Goal: Contribute content

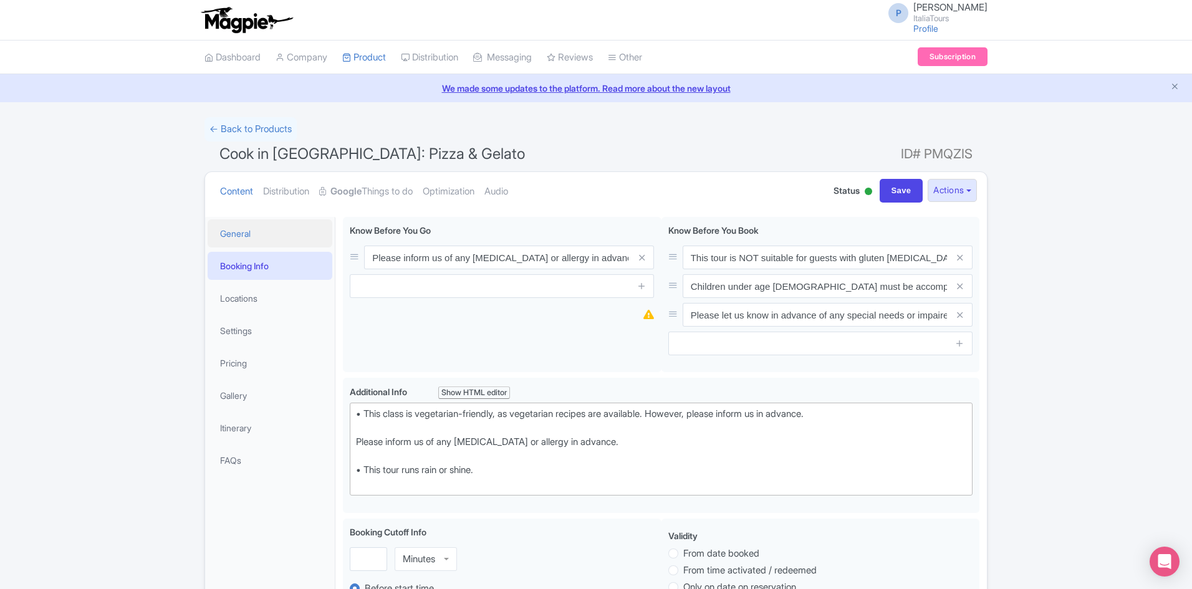
click at [236, 226] on link "General" at bounding box center [270, 233] width 125 height 28
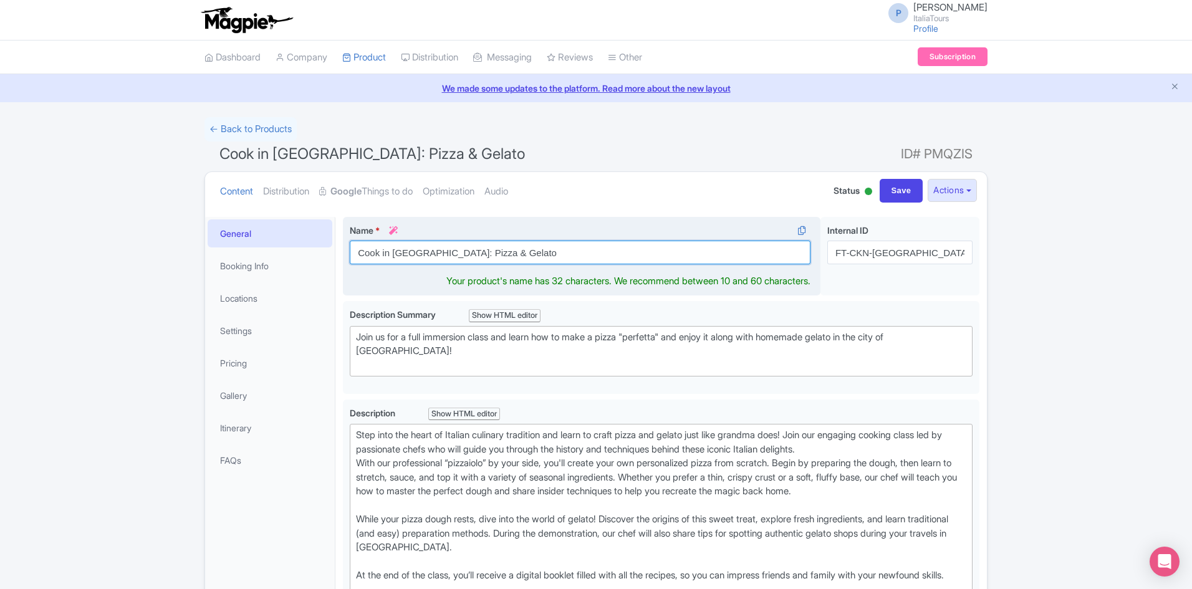
click at [519, 254] on input "Cook in [GEOGRAPHIC_DATA]: Pizza & Gelato" at bounding box center [580, 253] width 461 height 24
paste input "Pizza & Gelato Making Class in the Heart of [GEOGRAPHIC_DATA]"
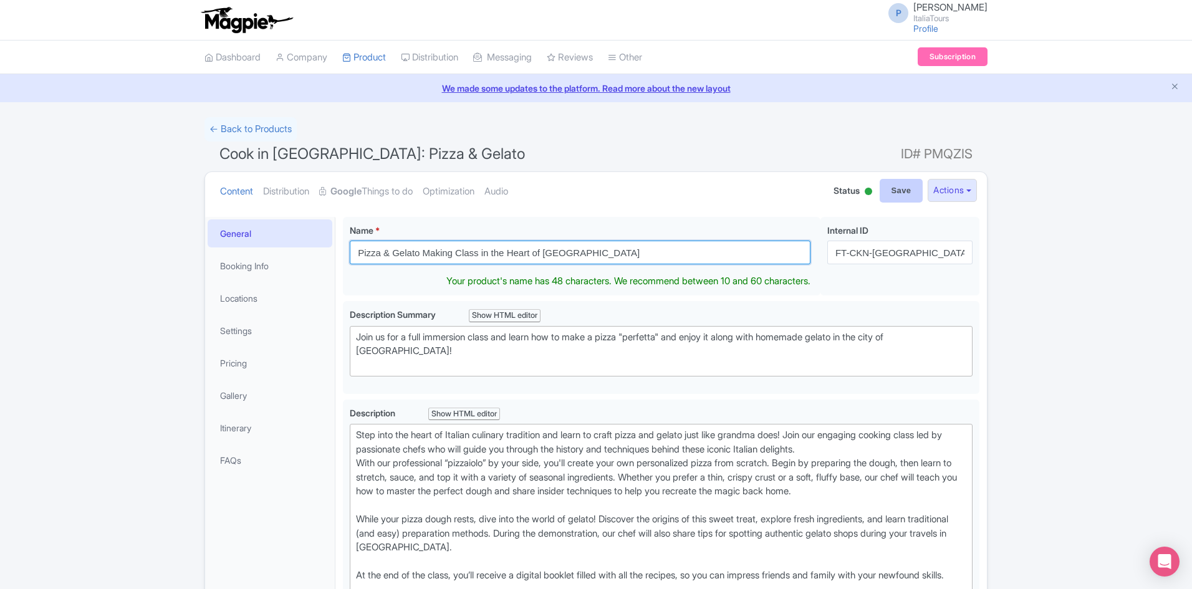
type input "Pizza & Gelato Making Class in the Heart of [GEOGRAPHIC_DATA]"
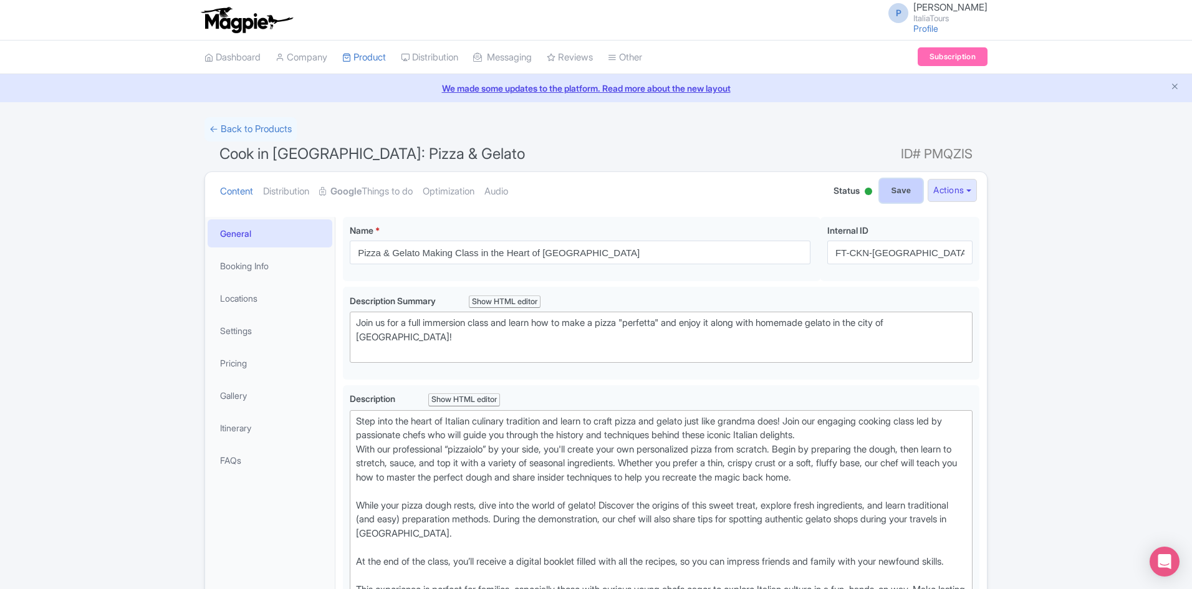
click at [916, 189] on input "Save" at bounding box center [902, 191] width 44 height 24
type input "Saving..."
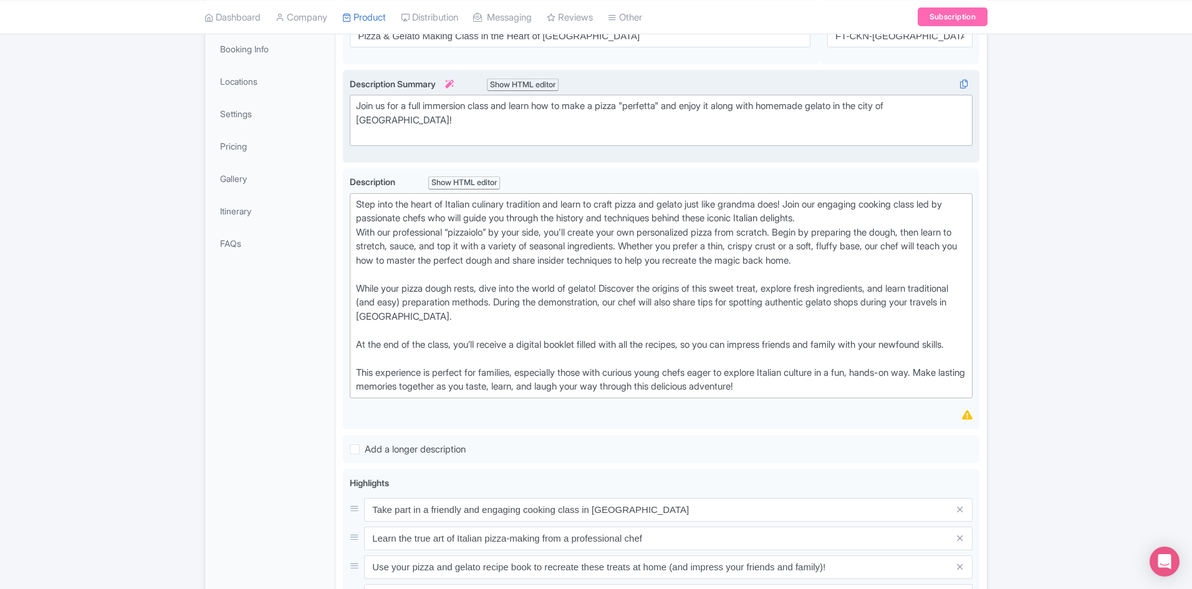
click at [595, 114] on div "Join us for a full immersion class and learn how to make a pizza "perfetta" and…" at bounding box center [661, 120] width 610 height 42
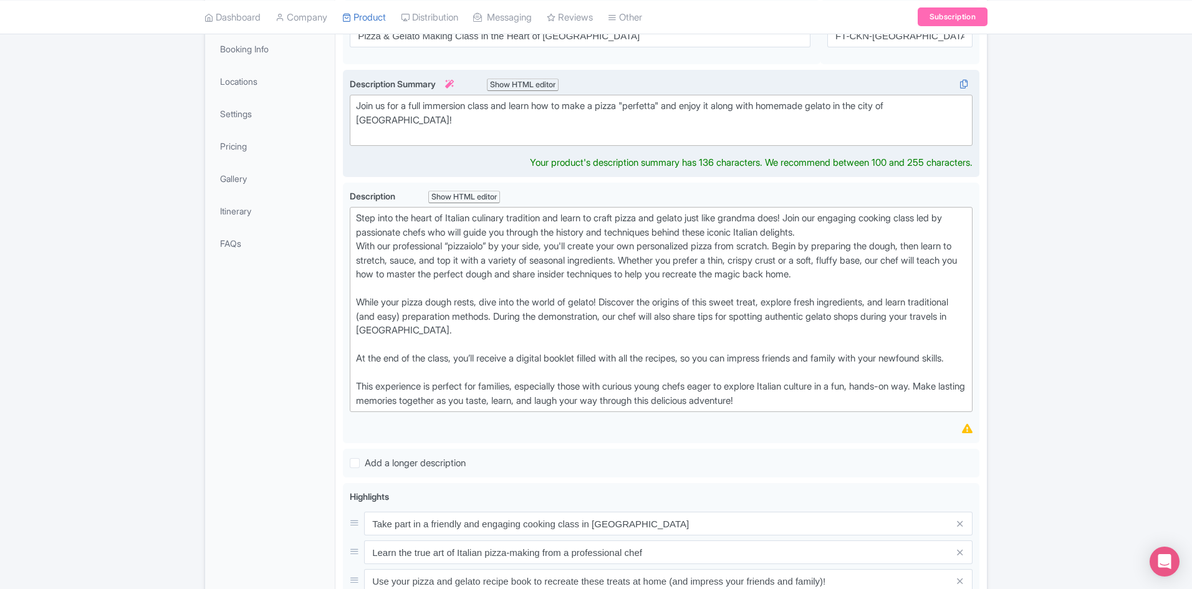
click at [595, 114] on div "Join us for a full immersion class and learn how to make a pizza "perfetta" and…" at bounding box center [661, 120] width 610 height 42
click at [595, 113] on div "Join us for a full immersion class and learn how to make a pizza "perfetta" and…" at bounding box center [661, 120] width 610 height 42
click at [592, 97] on trix-editor "Join us for a full immersion class and learn how to make a pizza "perfetta" and…" at bounding box center [661, 120] width 623 height 51
click at [592, 98] on trix-editor "Join us for a full immersion class and learn how to make a pizza "perfetta" and…" at bounding box center [661, 120] width 623 height 51
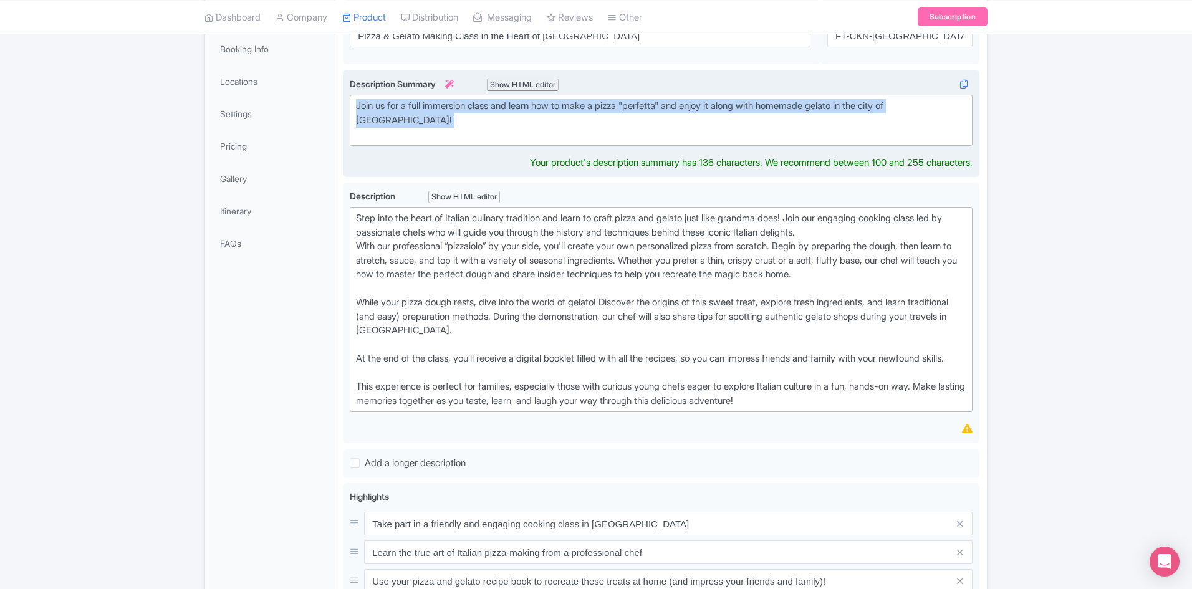
click at [592, 98] on trix-editor "Join us for a full immersion class and learn how to make a pizza "perfetta" and…" at bounding box center [661, 120] width 623 height 51
type trix-editor "<div>Join us for a full immersion class and learn how to make a pizza "perfetta…"
copy div "Join us for a full immersion class and learn how to make a pizza "perfetta" and…"
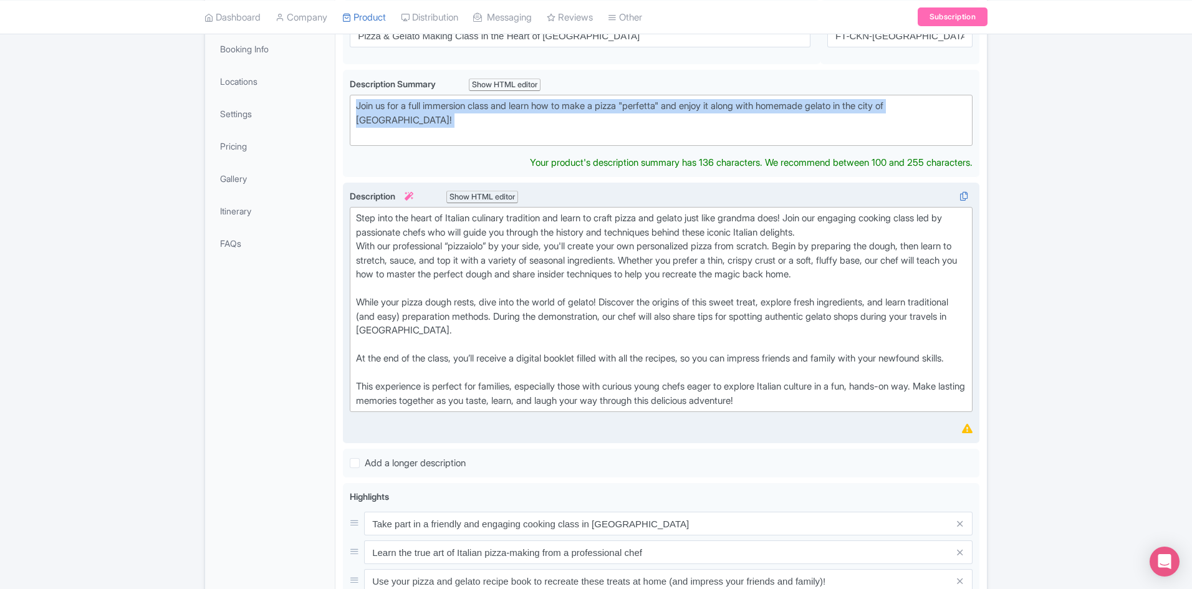
scroll to position [466, 0]
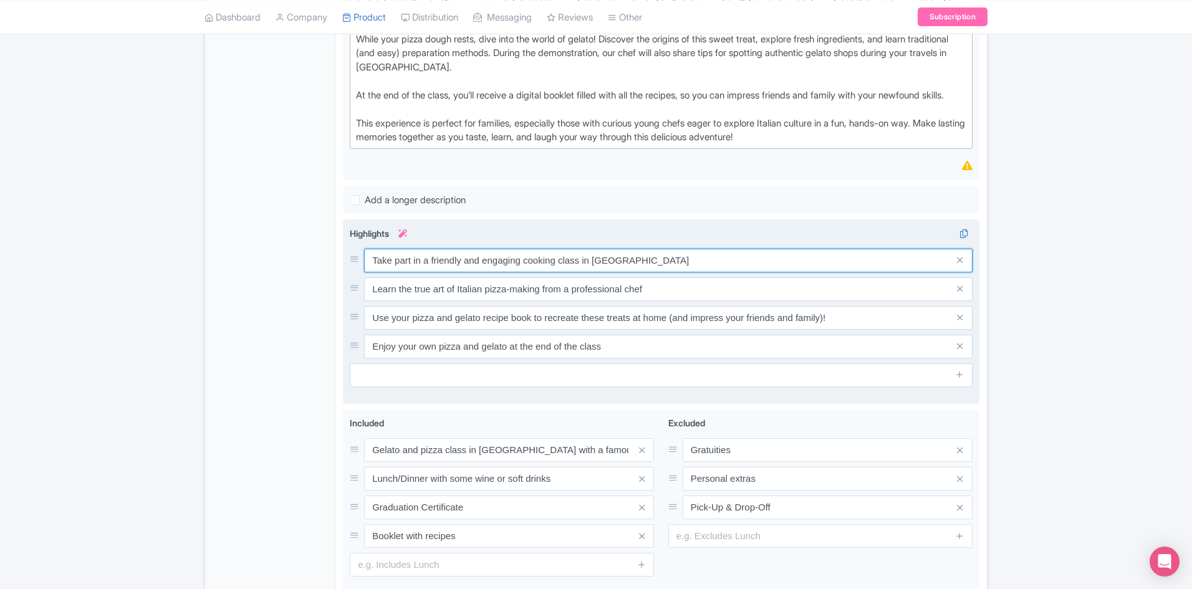
click at [420, 272] on input "Take part in a friendly and engaging cooking class in [GEOGRAPHIC_DATA]" at bounding box center [668, 261] width 608 height 24
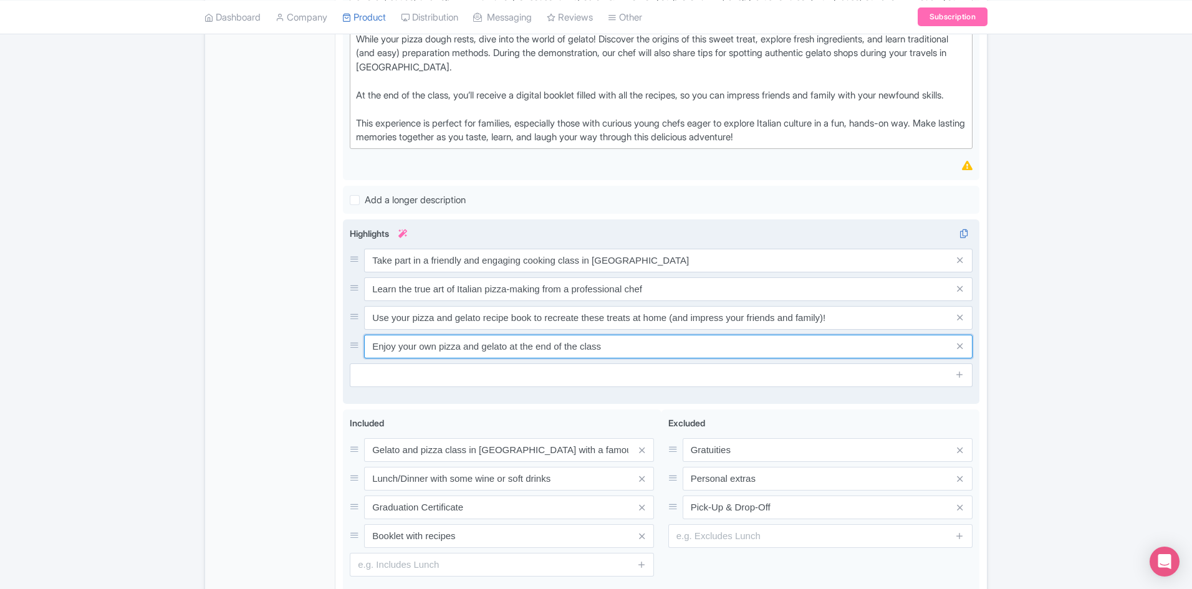
click at [454, 272] on input "Enjoy your own pizza and gelato at the end of the class" at bounding box center [668, 261] width 608 height 24
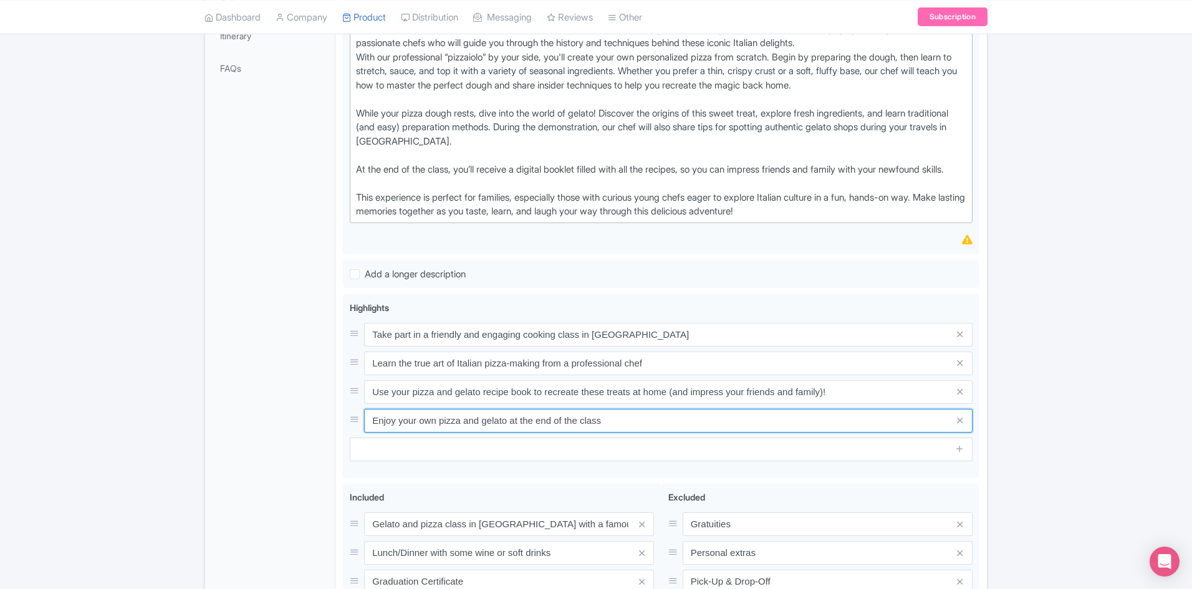
scroll to position [279, 0]
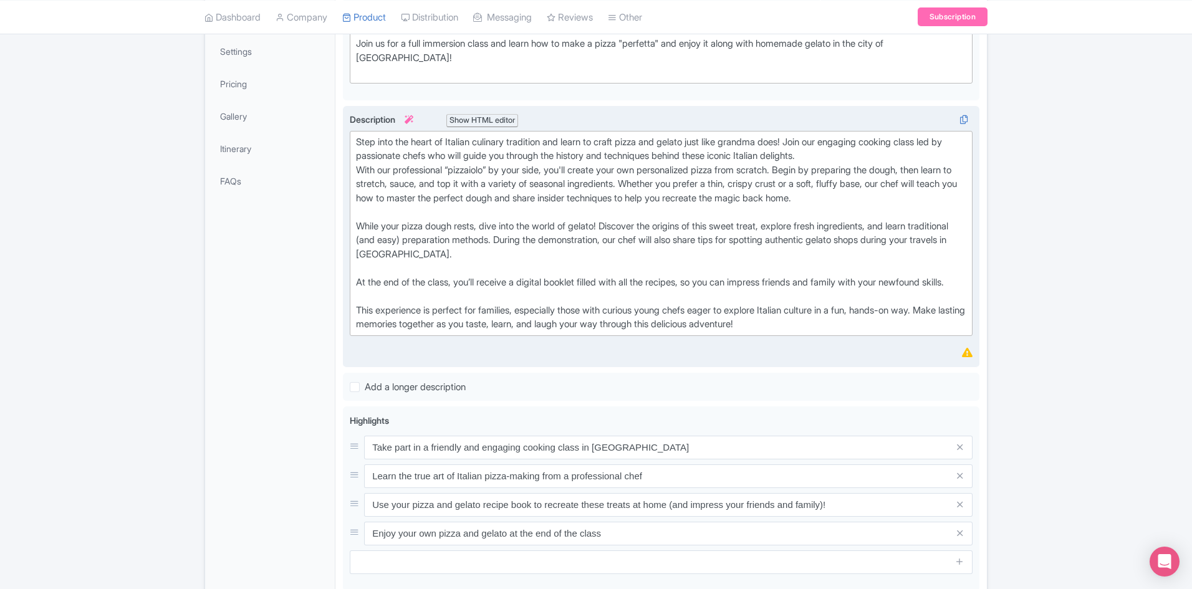
click at [469, 208] on div "Step into the heart of Italian culinary tradition and learn to craft pizza and …" at bounding box center [661, 233] width 610 height 196
type trix-editor "<div>Step into the heart of Italian culinary tradition and learn to craft pizza…"
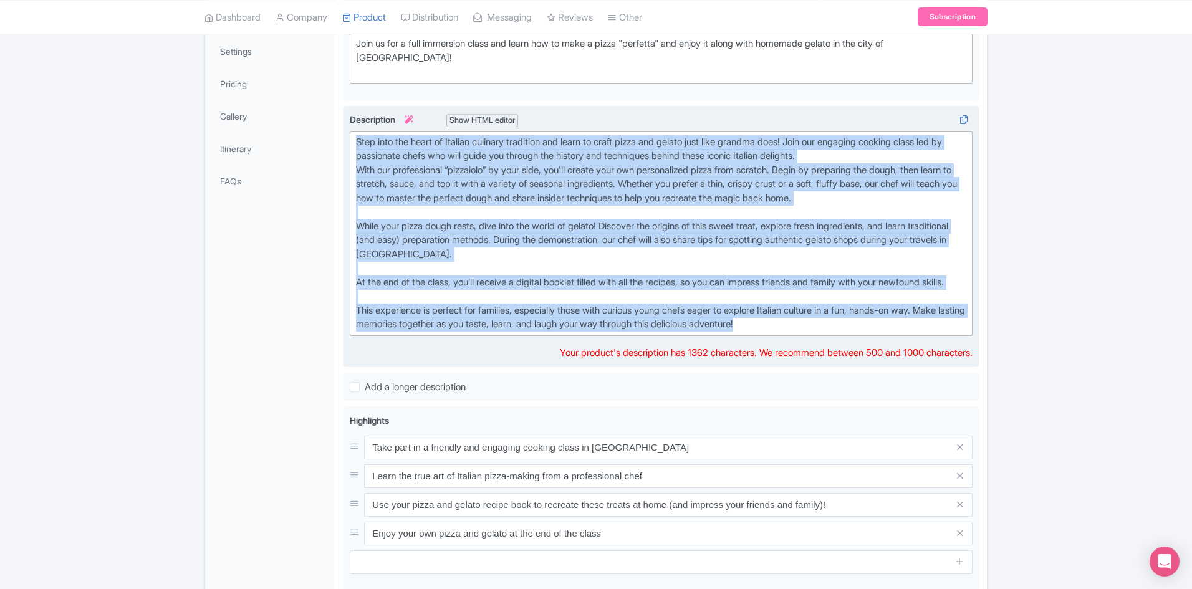
copy div "Step into the heart of Italian culinary tradition and learn to craft pizza and …"
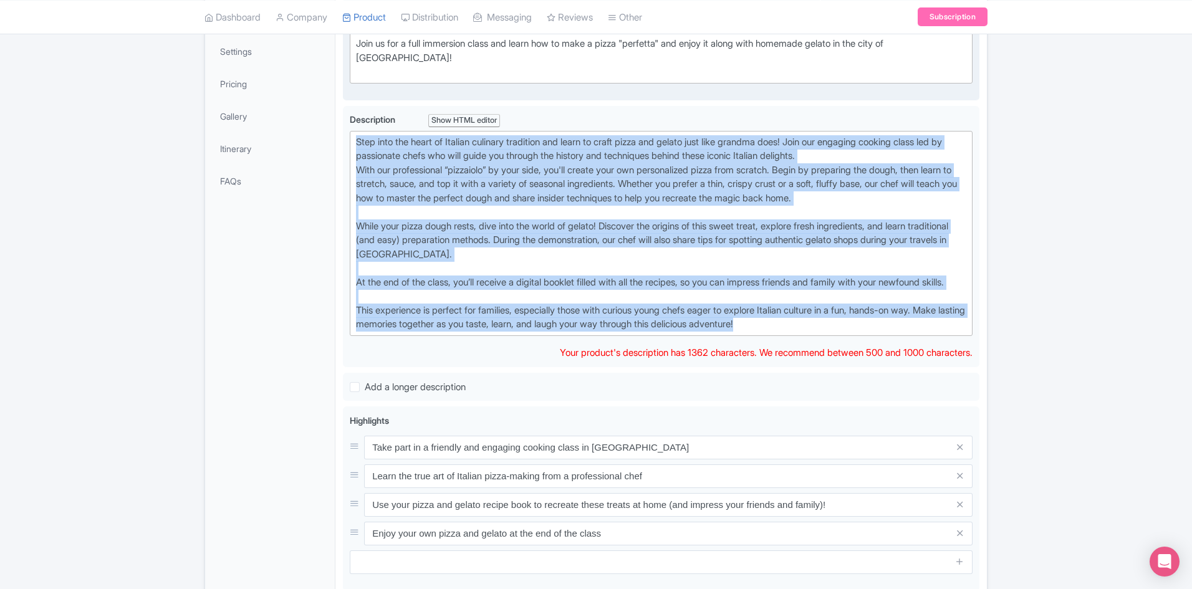
scroll to position [0, 0]
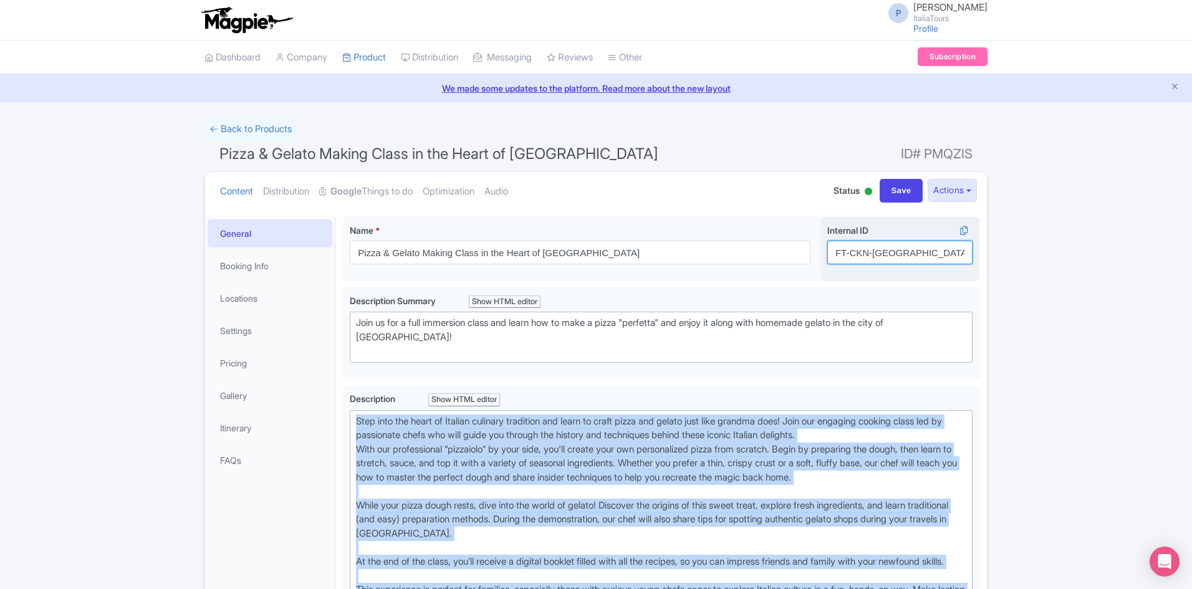
click at [885, 257] on input "FT-CKN-[GEOGRAPHIC_DATA]" at bounding box center [899, 253] width 145 height 24
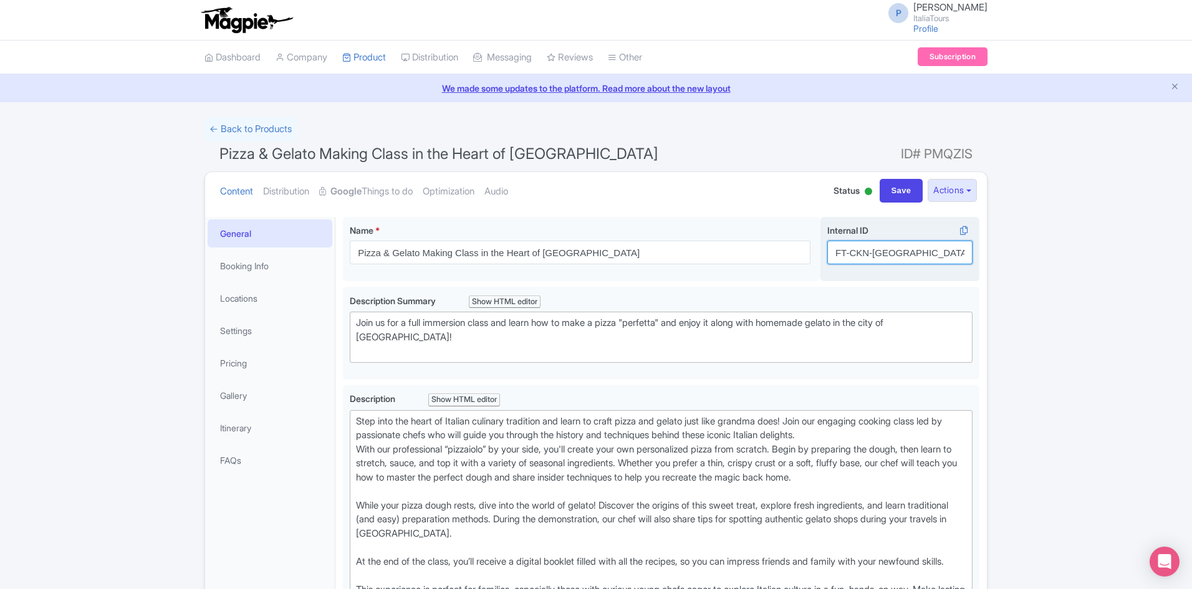
click at [885, 257] on input "FT-CKN-[GEOGRAPHIC_DATA]" at bounding box center [899, 253] width 145 height 24
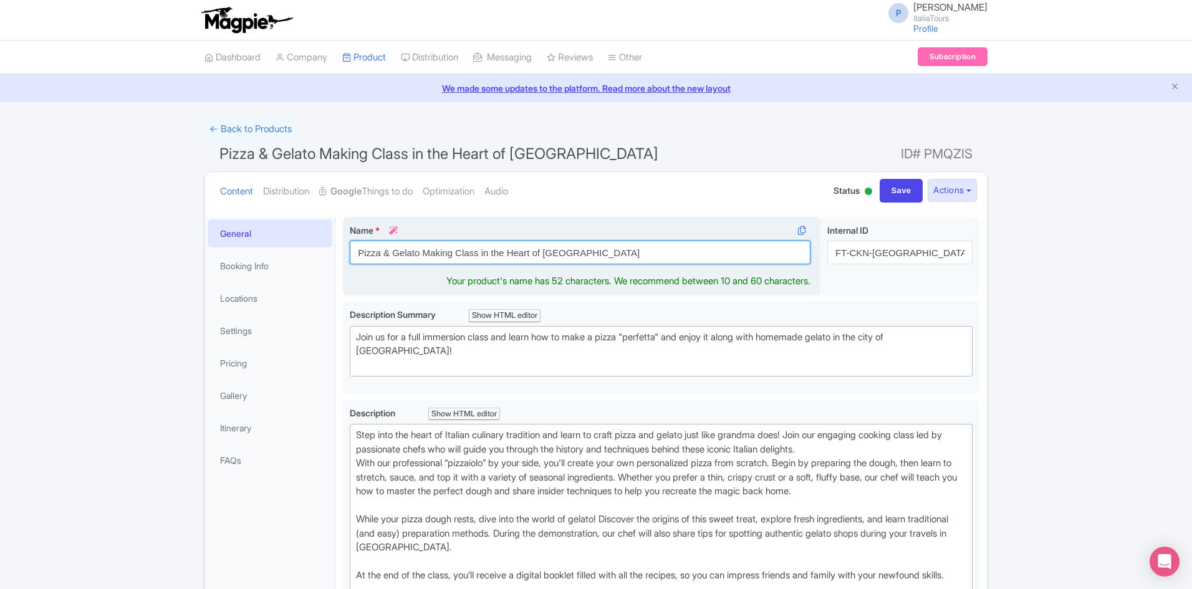
click at [409, 247] on input "Pizza & Gelato Making Class in the Heart of [GEOGRAPHIC_DATA]" at bounding box center [580, 253] width 461 height 24
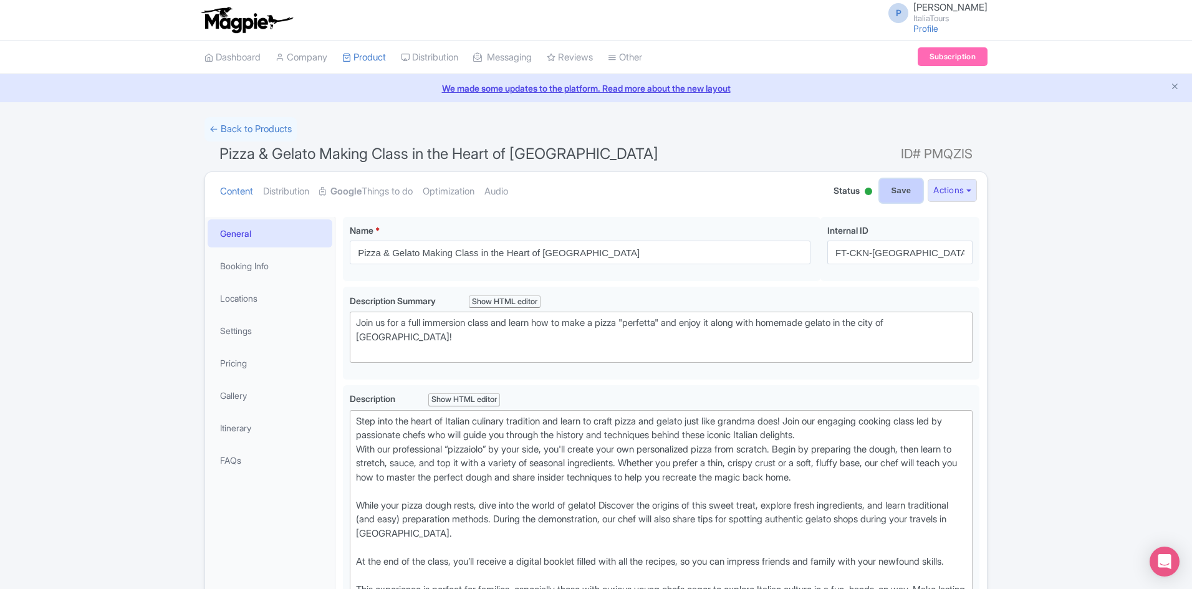
click at [897, 196] on input "Save" at bounding box center [902, 191] width 44 height 24
type input "Saving..."
